Goal: Information Seeking & Learning: Learn about a topic

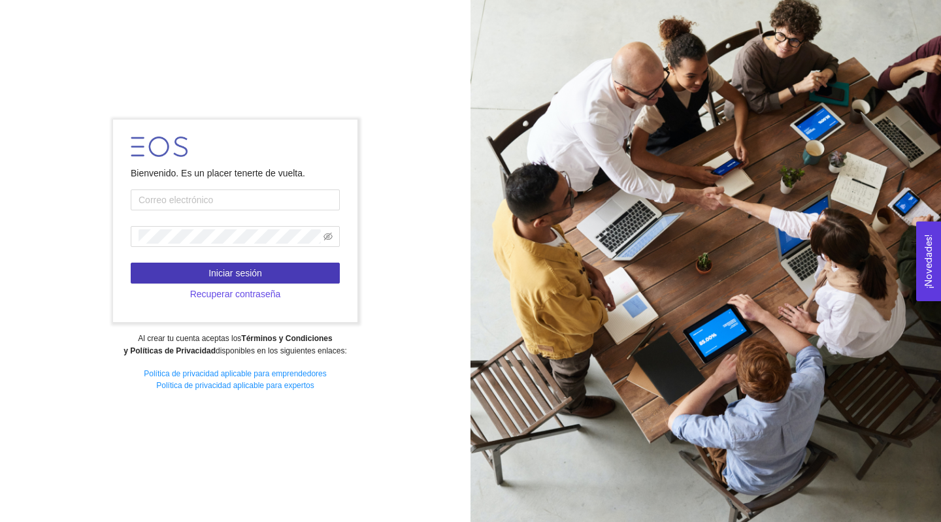
type input "[PERSON_NAME][EMAIL_ADDRESS][PERSON_NAME][PERSON_NAME][DOMAIN_NAME]"
click at [235, 268] on span "Iniciar sesión" at bounding box center [236, 273] width 54 height 14
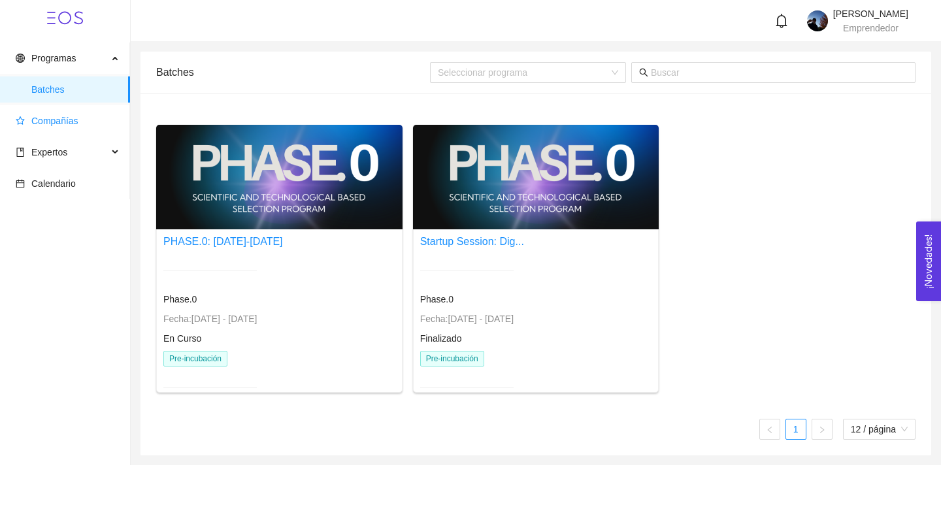
click at [54, 126] on span "Compañías" at bounding box center [54, 121] width 47 height 10
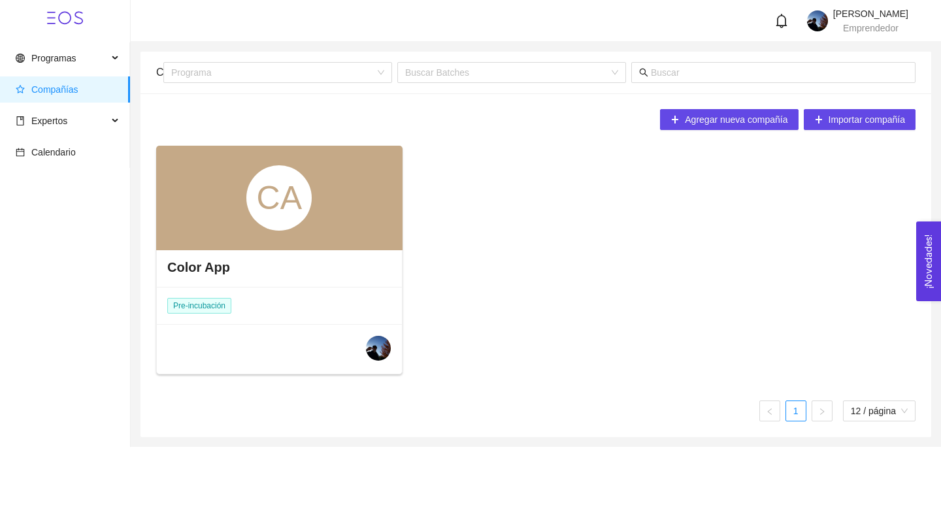
click at [268, 217] on div "CA" at bounding box center [278, 197] width 65 height 65
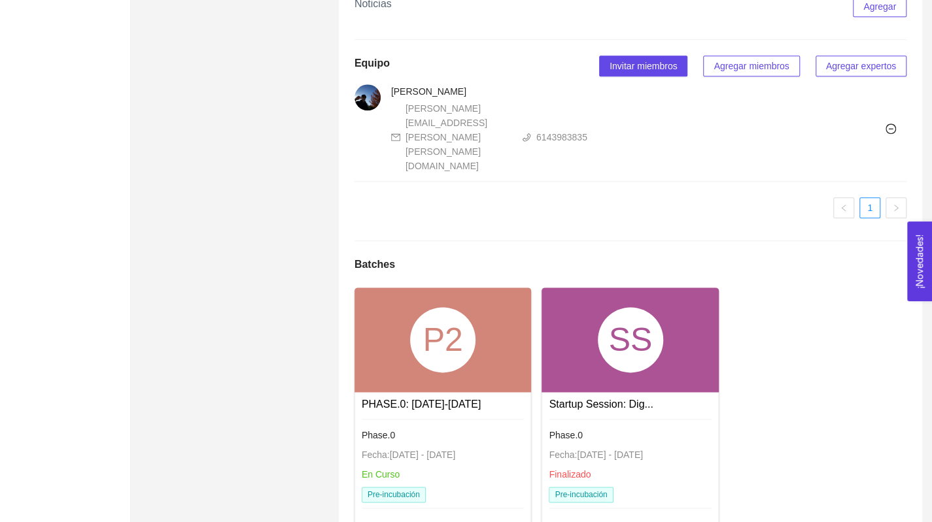
scroll to position [810, 0]
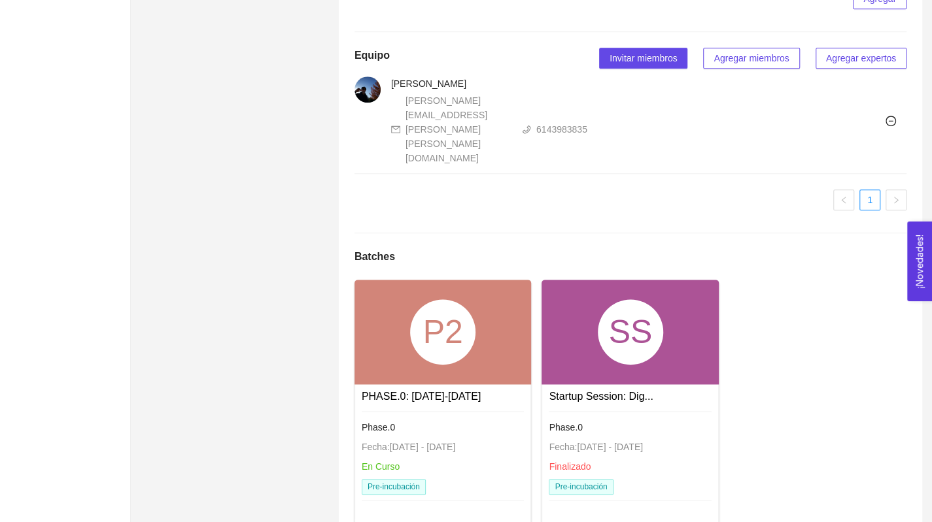
click at [423, 299] on div "P2" at bounding box center [442, 331] width 65 height 65
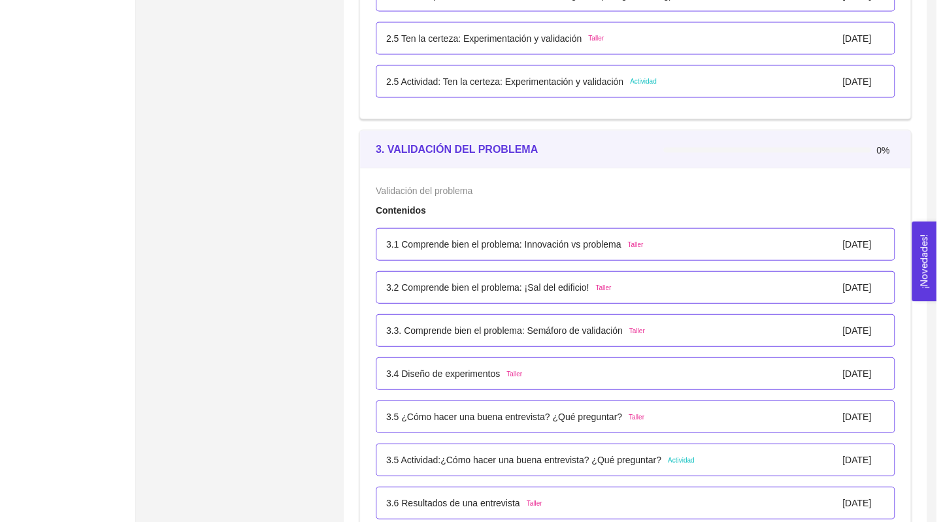
scroll to position [1558, 0]
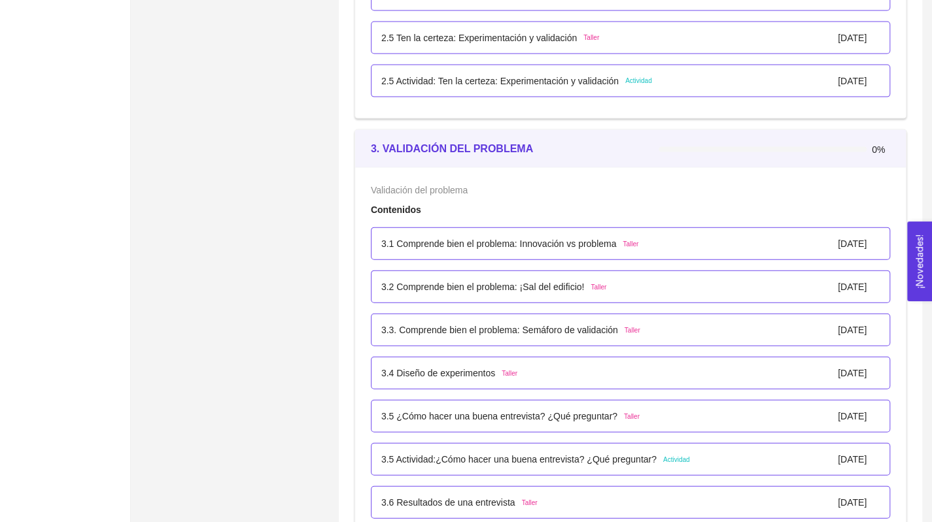
click at [481, 244] on p "3.1 Comprende bien el problema: Innovación vs problema" at bounding box center [498, 244] width 235 height 14
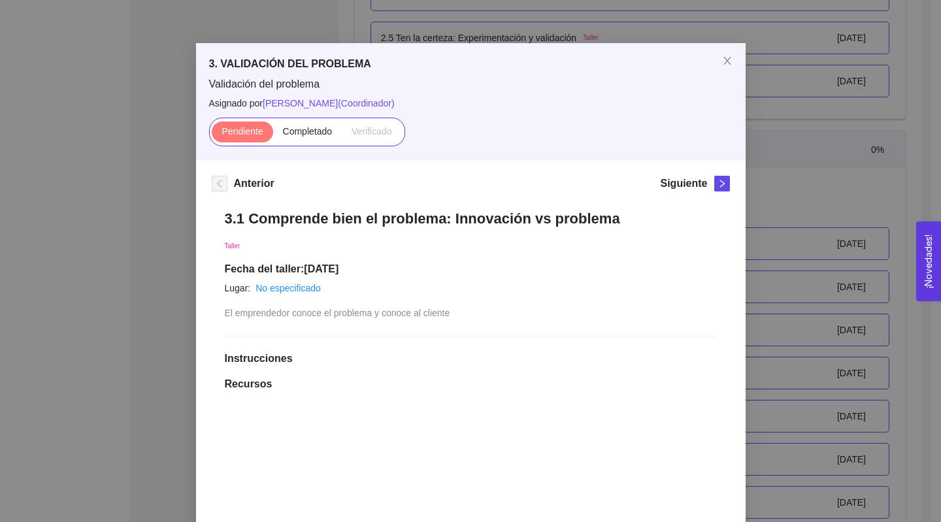
scroll to position [0, 0]
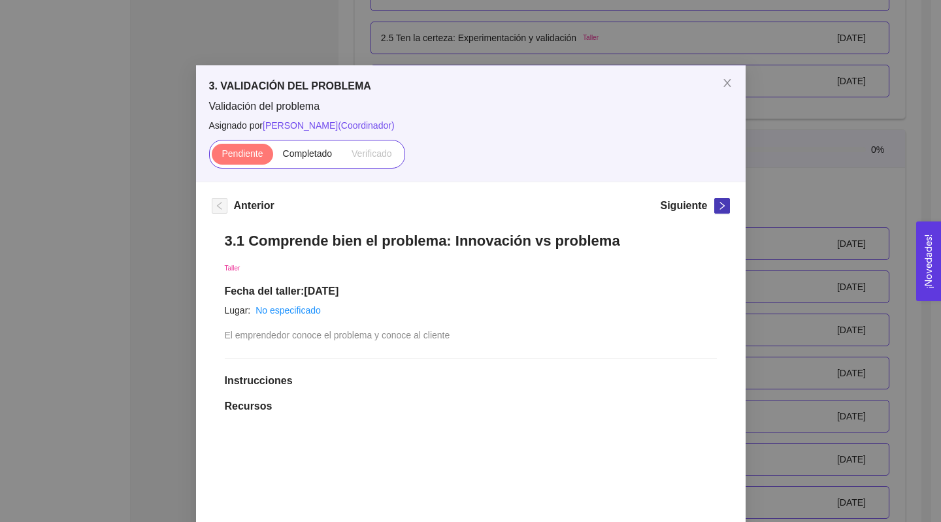
click at [720, 209] on icon "right" at bounding box center [722, 206] width 5 height 8
click at [720, 76] on span "Close" at bounding box center [727, 83] width 37 height 37
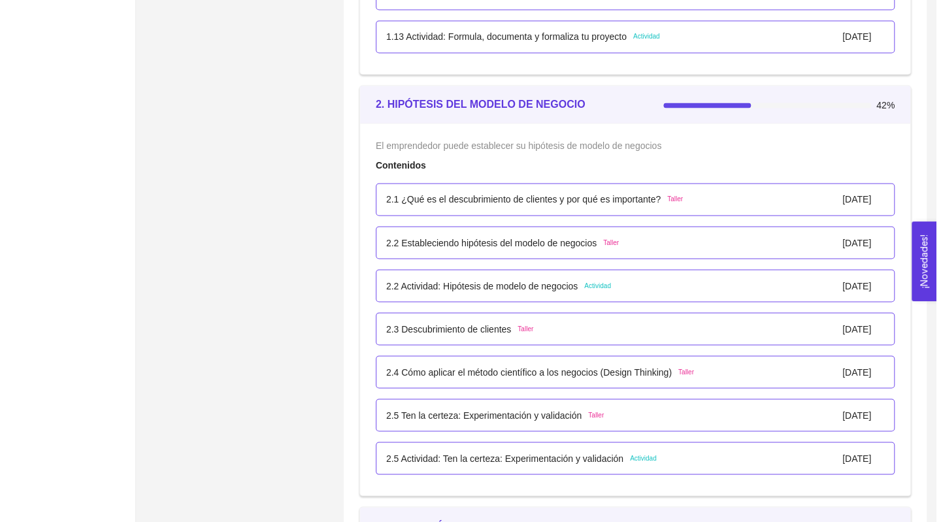
scroll to position [1170, 0]
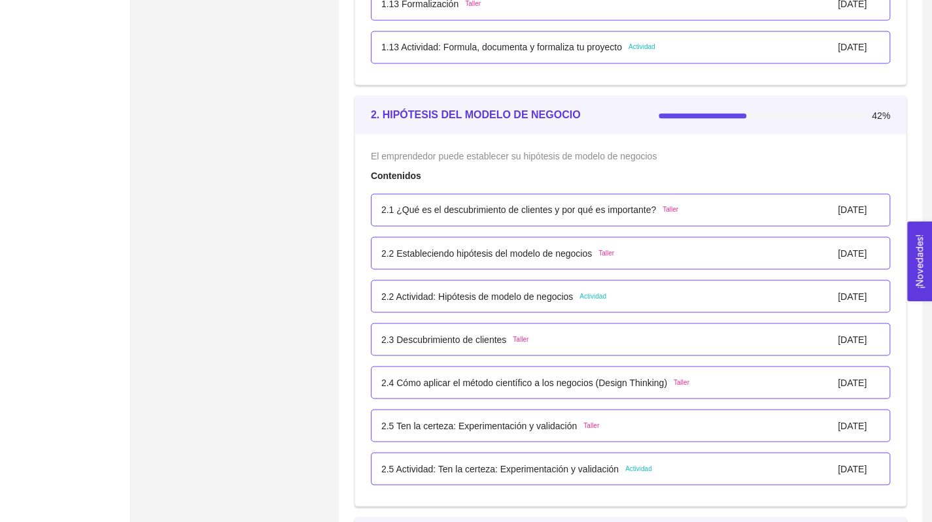
click at [490, 207] on p "2.1 ¿Qué es el descubrimiento de clientes y por qué es importante?" at bounding box center [518, 210] width 275 height 14
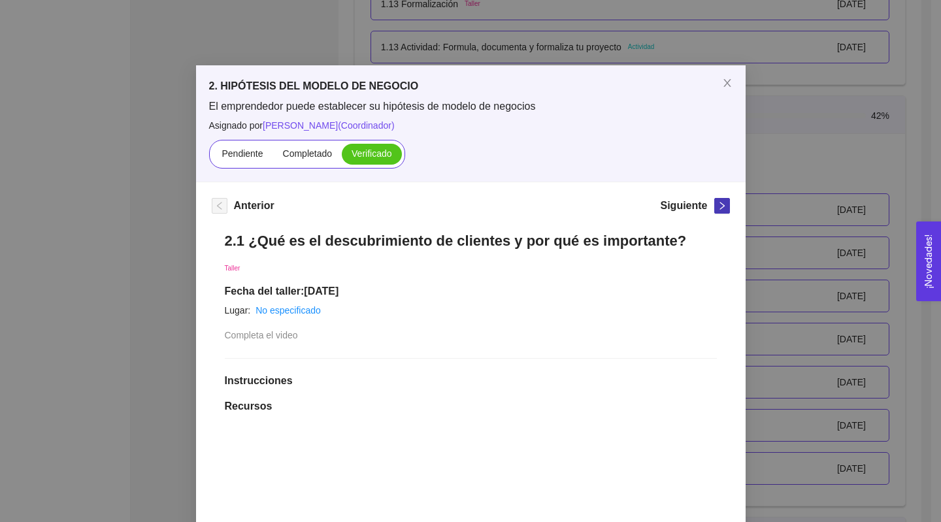
click at [718, 210] on button "button" at bounding box center [723, 206] width 16 height 16
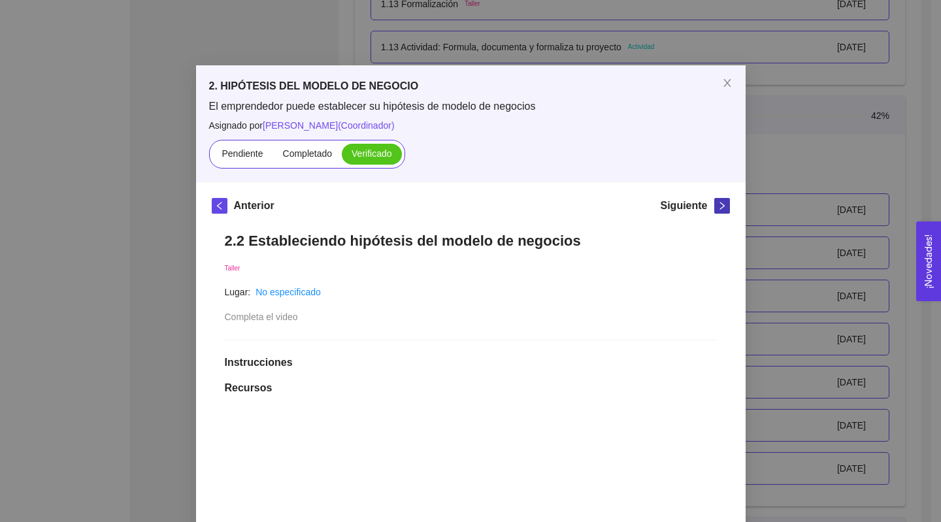
click at [718, 210] on button "button" at bounding box center [723, 206] width 16 height 16
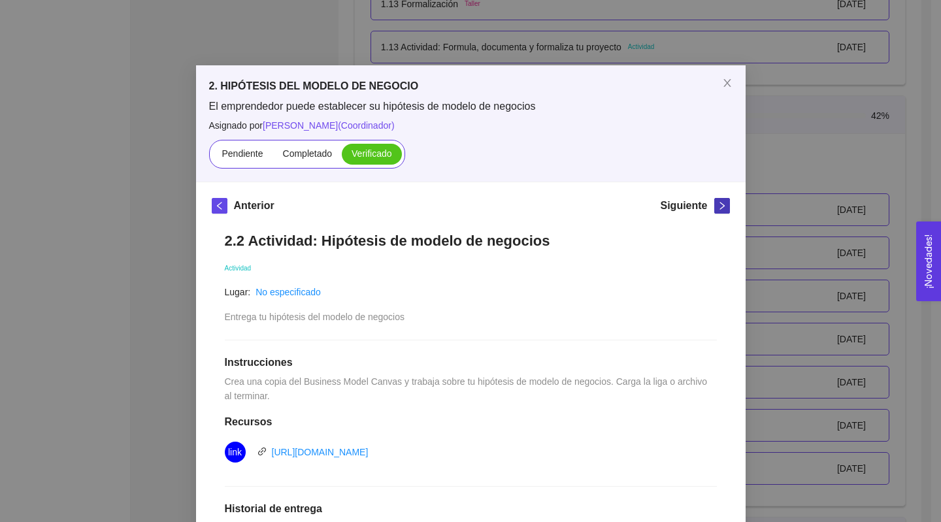
click at [718, 210] on button "button" at bounding box center [723, 206] width 16 height 16
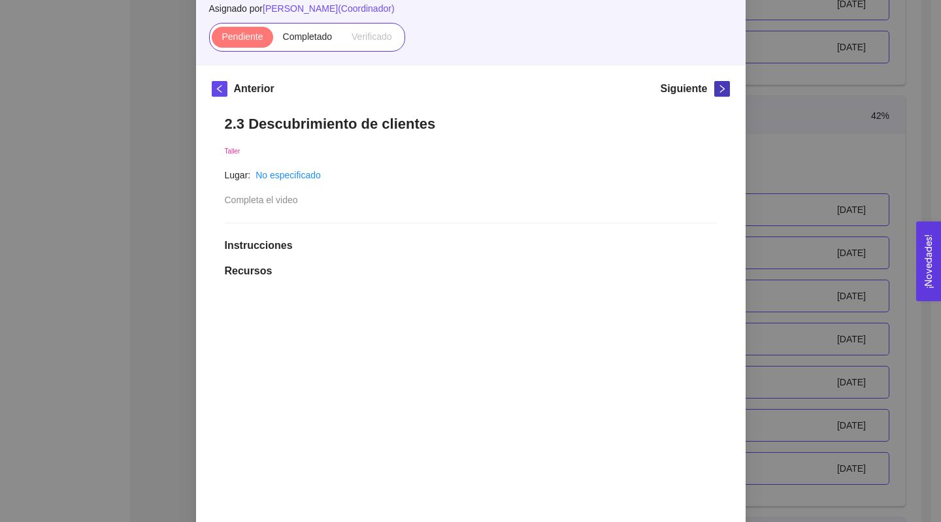
scroll to position [116, 0]
